Goal: Check status: Check status

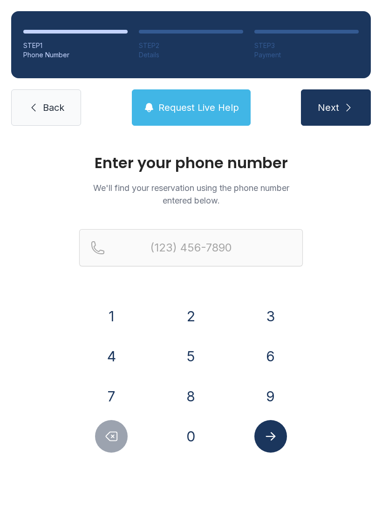
click at [200, 384] on button "8" at bounding box center [191, 396] width 33 height 33
click at [200, 435] on button "0" at bounding box center [191, 436] width 33 height 33
click at [269, 303] on button "3" at bounding box center [270, 316] width 33 height 33
click at [202, 400] on button "8" at bounding box center [191, 396] width 33 height 33
click at [193, 316] on button "2" at bounding box center [191, 316] width 33 height 33
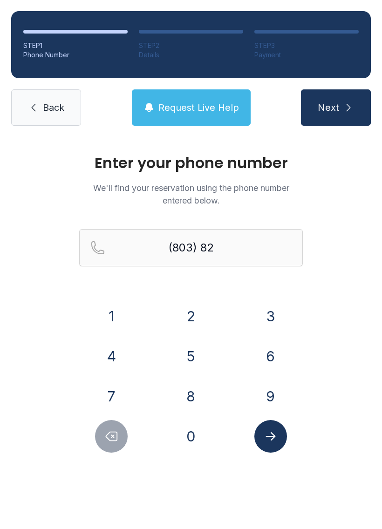
click at [121, 442] on button "Delete number" at bounding box center [111, 436] width 33 height 33
click at [121, 441] on button "Delete number" at bounding box center [111, 436] width 33 height 33
click at [114, 435] on icon "Delete number" at bounding box center [111, 436] width 11 height 9
type input "(8"
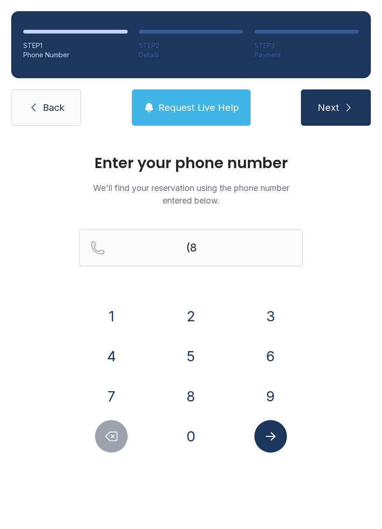
click at [109, 432] on icon "Delete number" at bounding box center [111, 436] width 14 height 14
click at [196, 380] on button "8" at bounding box center [191, 396] width 33 height 33
click at [117, 361] on button "4" at bounding box center [111, 356] width 33 height 33
click at [256, 310] on button "3" at bounding box center [270, 316] width 33 height 33
click at [276, 387] on button "9" at bounding box center [270, 396] width 33 height 33
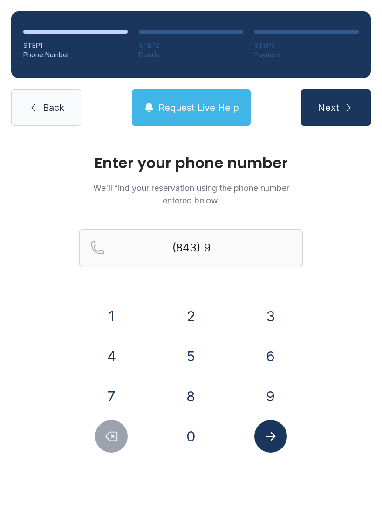
click at [129, 343] on div "4" at bounding box center [111, 356] width 65 height 33
click at [212, 436] on div "0" at bounding box center [191, 436] width 65 height 33
click at [201, 429] on button "0" at bounding box center [191, 436] width 33 height 33
click at [271, 310] on button "3" at bounding box center [270, 316] width 33 height 33
click at [103, 415] on div "1 2 3 4 5 6 7 8 9 0" at bounding box center [190, 376] width 223 height 153
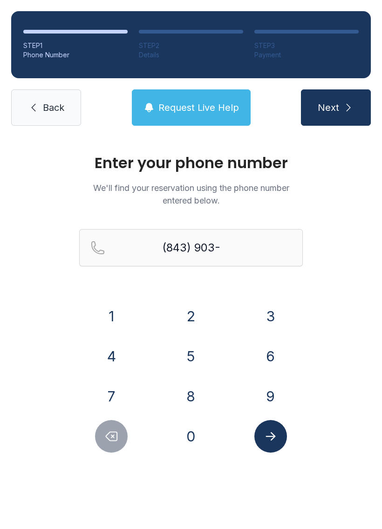
click at [124, 439] on button "Delete number" at bounding box center [111, 436] width 33 height 33
click at [135, 453] on div "Enter your phone number We'll find your reservation using the phone number ente…" at bounding box center [191, 313] width 382 height 353
click at [110, 426] on button "Delete number" at bounding box center [111, 436] width 33 height 33
click at [119, 356] on button "4" at bounding box center [111, 356] width 33 height 33
click at [198, 436] on button "0" at bounding box center [191, 436] width 33 height 33
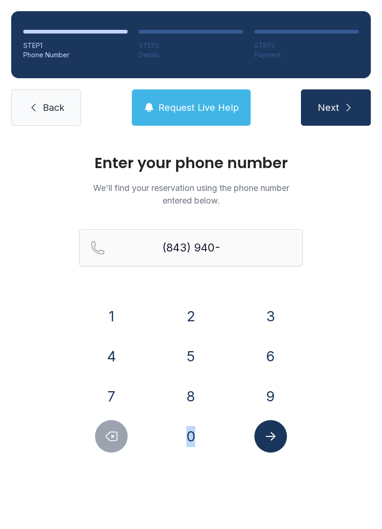
click at [269, 321] on button "3" at bounding box center [270, 316] width 33 height 33
click at [120, 431] on button "Delete number" at bounding box center [111, 436] width 33 height 33
click at [197, 435] on button "0" at bounding box center [191, 436] width 33 height 33
click at [276, 310] on button "3" at bounding box center [270, 316] width 33 height 33
click at [117, 357] on button "4" at bounding box center [111, 356] width 33 height 33
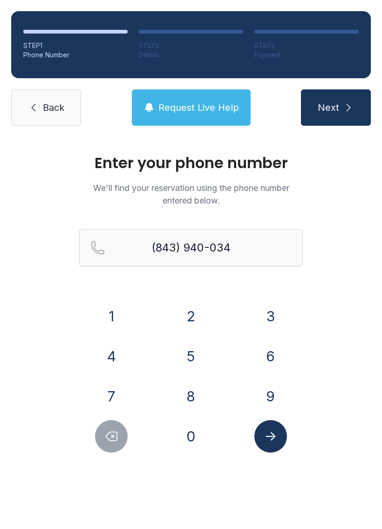
click at [118, 309] on button "1" at bounding box center [111, 316] width 33 height 33
click at [353, 106] on icon "submit" at bounding box center [348, 107] width 11 height 11
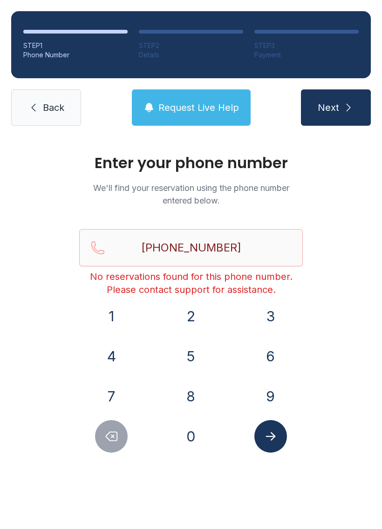
click at [111, 442] on icon "Delete number" at bounding box center [111, 436] width 14 height 14
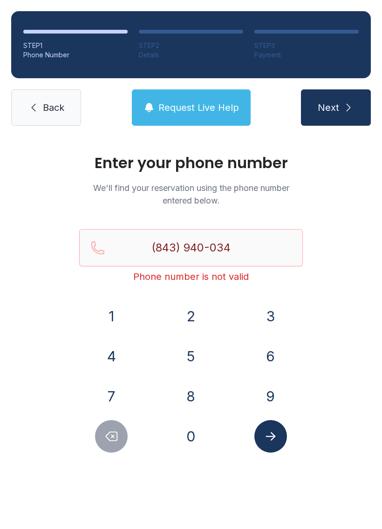
click at [111, 442] on icon "Delete number" at bounding box center [111, 436] width 14 height 14
click at [107, 438] on icon "Delete number" at bounding box center [111, 436] width 11 height 9
click at [107, 437] on icon "Delete number" at bounding box center [111, 436] width 11 height 9
click at [99, 440] on button "Delete number" at bounding box center [111, 436] width 33 height 33
click at [98, 440] on button "Delete number" at bounding box center [111, 436] width 33 height 33
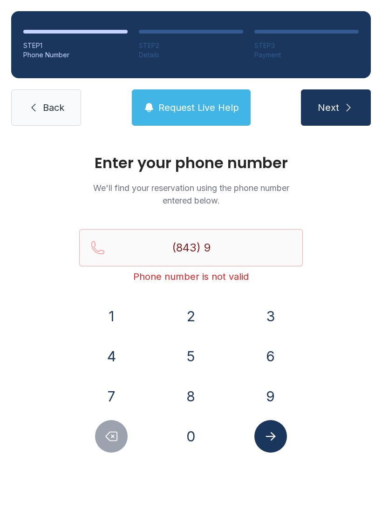
click at [109, 441] on icon "Delete number" at bounding box center [111, 436] width 14 height 14
click at [114, 434] on icon "Delete number" at bounding box center [111, 436] width 14 height 14
click at [191, 437] on button "0" at bounding box center [191, 436] width 33 height 33
click at [265, 318] on button "3" at bounding box center [270, 316] width 33 height 33
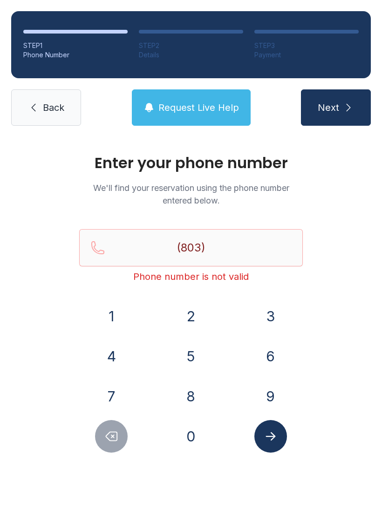
click at [191, 396] on button "8" at bounding box center [191, 396] width 33 height 33
click at [191, 315] on button "2" at bounding box center [191, 316] width 33 height 33
click at [117, 323] on button "1" at bounding box center [111, 316] width 33 height 33
click at [195, 397] on button "8" at bounding box center [191, 396] width 33 height 33
click at [114, 357] on button "4" at bounding box center [111, 356] width 33 height 33
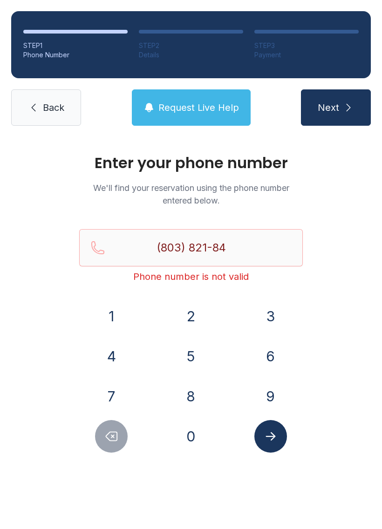
click at [113, 361] on button "4" at bounding box center [111, 356] width 33 height 33
click at [260, 361] on button "6" at bounding box center [270, 356] width 33 height 33
type input "[PHONE_NUMBER]"
click at [334, 106] on span "Next" at bounding box center [327, 107] width 21 height 13
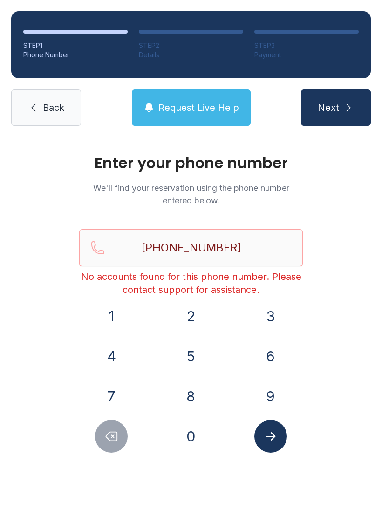
click at [39, 114] on link "Back" at bounding box center [46, 107] width 70 height 36
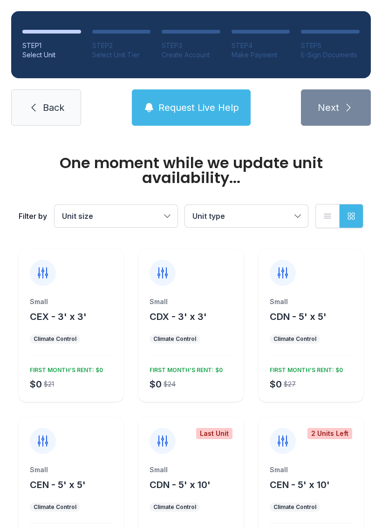
click at [35, 123] on link "Back" at bounding box center [46, 107] width 70 height 36
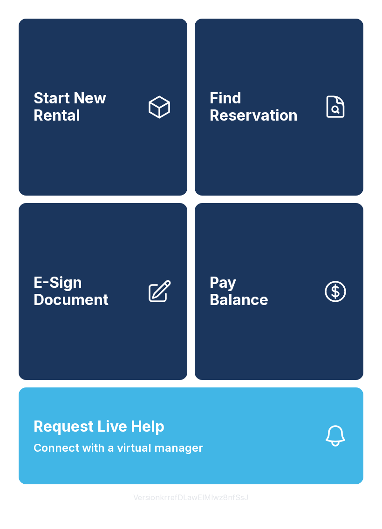
click at [282, 186] on link "Find Reservation" at bounding box center [279, 107] width 168 height 177
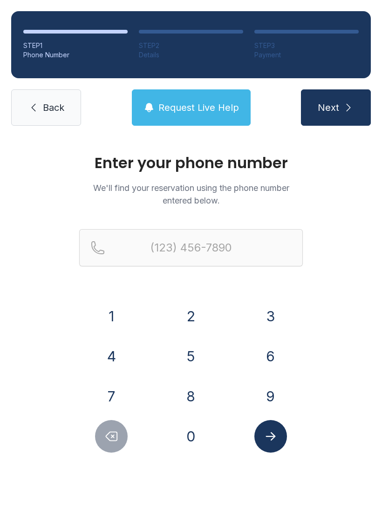
click at [175, 396] on button "8" at bounding box center [191, 396] width 33 height 33
click at [121, 349] on button "4" at bounding box center [111, 356] width 33 height 33
click at [268, 303] on button "3" at bounding box center [270, 316] width 33 height 33
click at [277, 390] on button "9" at bounding box center [270, 396] width 33 height 33
click at [203, 420] on div "0" at bounding box center [191, 436] width 65 height 33
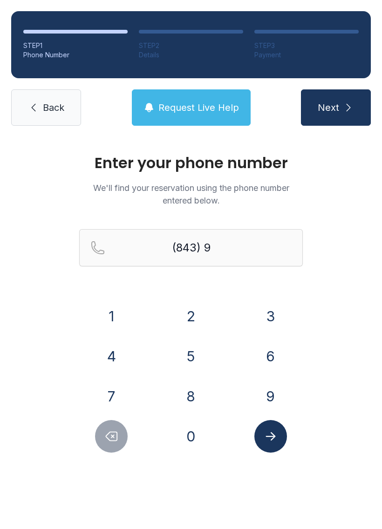
click at [109, 356] on button "4" at bounding box center [111, 356] width 33 height 33
click at [185, 439] on button "0" at bounding box center [191, 436] width 33 height 33
click at [189, 452] on button "0" at bounding box center [191, 436] width 33 height 33
click at [283, 316] on button "3" at bounding box center [270, 316] width 33 height 33
click at [131, 347] on div "4" at bounding box center [111, 356] width 65 height 33
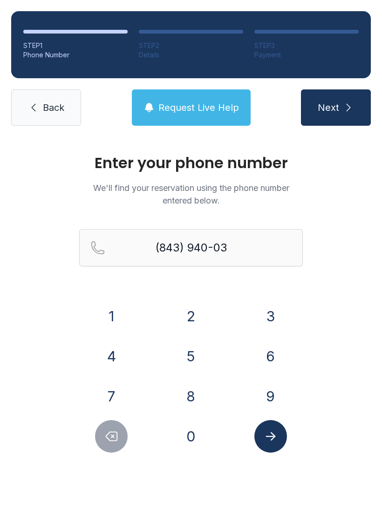
click at [102, 364] on button "4" at bounding box center [111, 356] width 33 height 33
click at [105, 319] on button "1" at bounding box center [111, 316] width 33 height 33
type input "[PHONE_NUMBER]"
click at [272, 438] on icon "Submit lookup form" at bounding box center [270, 436] width 10 height 8
